Goal: Transaction & Acquisition: Purchase product/service

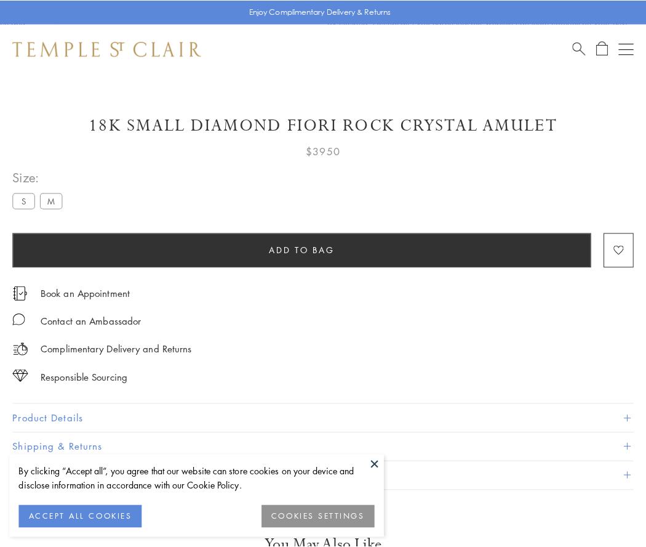
scroll to position [16, 0]
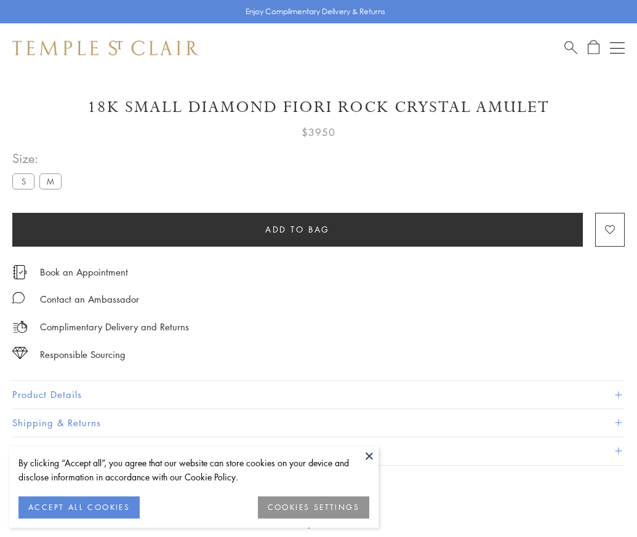
click at [297, 229] on span "Add to bag" at bounding box center [297, 230] width 65 height 14
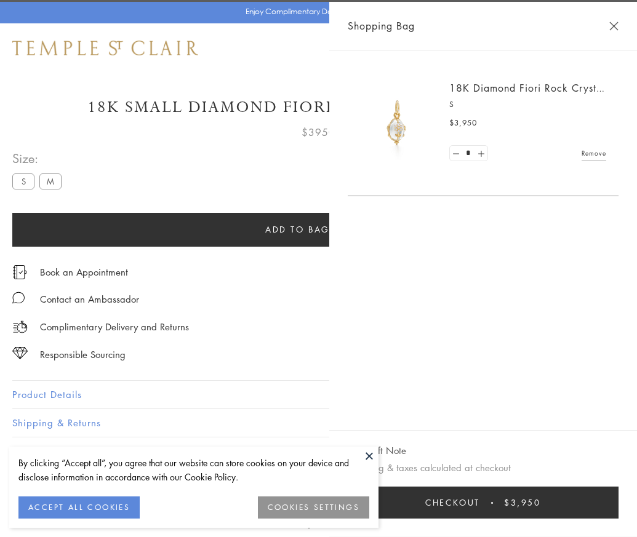
click at [603, 512] on button "Checkout $3,950" at bounding box center [483, 503] width 271 height 32
